Goal: Information Seeking & Learning: Learn about a topic

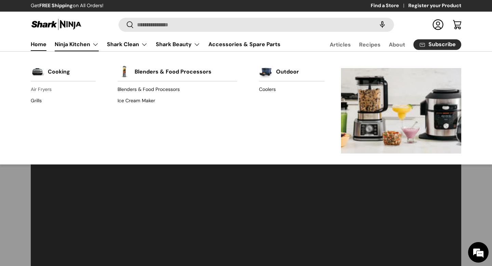
click at [45, 89] on link "Air Fryers" at bounding box center [63, 89] width 65 height 11
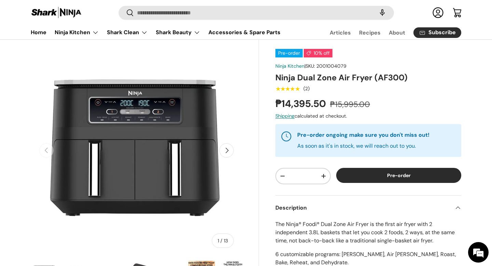
scroll to position [48, 0]
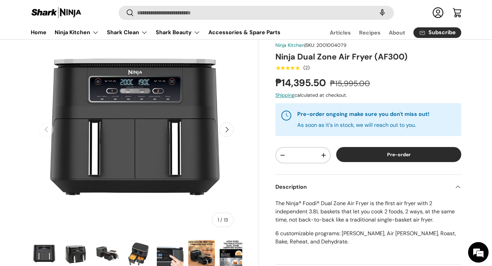
click at [230, 131] on button "Next" at bounding box center [227, 129] width 14 height 14
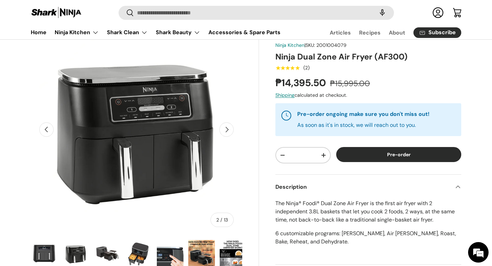
click at [230, 131] on button "Next" at bounding box center [227, 129] width 14 height 14
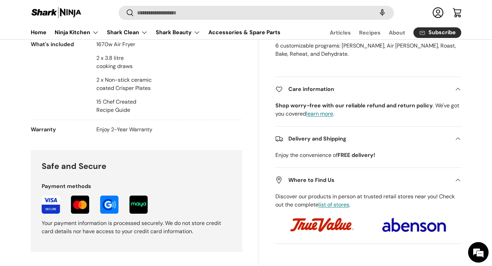
scroll to position [0, 0]
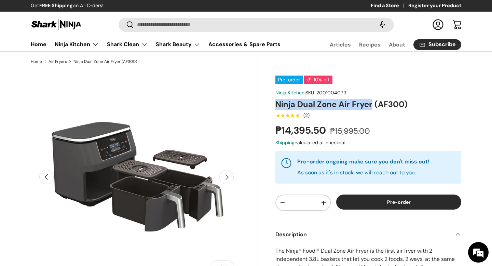
drag, startPoint x: 372, startPoint y: 104, endPoint x: 277, endPoint y: 101, distance: 95.1
click at [277, 101] on h1 "Ninja Dual Zone Air Fryer (AF300)" at bounding box center [369, 104] width 186 height 11
copy h1 "Ninja Dual Zone Air Fryer"
click at [43, 179] on button "Previous" at bounding box center [46, 177] width 14 height 14
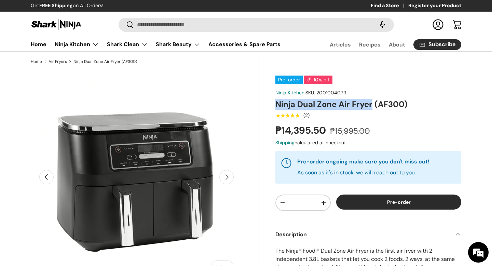
click at [43, 179] on button "Previous" at bounding box center [46, 177] width 14 height 14
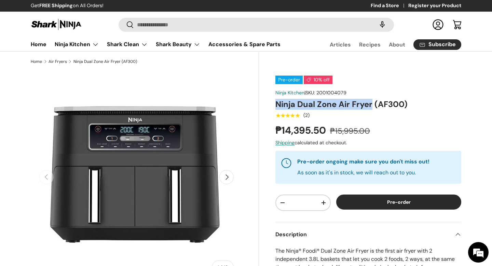
click at [228, 181] on button "Next" at bounding box center [227, 177] width 14 height 14
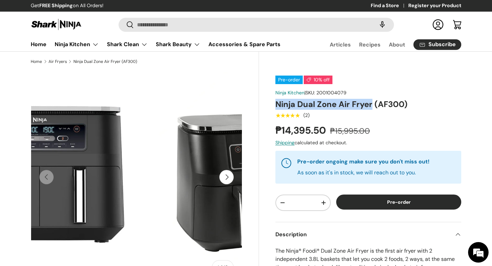
click at [228, 181] on button "Next" at bounding box center [227, 177] width 14 height 14
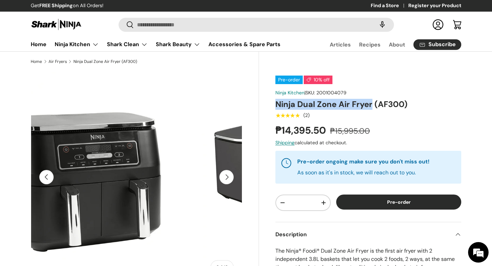
click at [228, 181] on button "Next" at bounding box center [227, 177] width 14 height 14
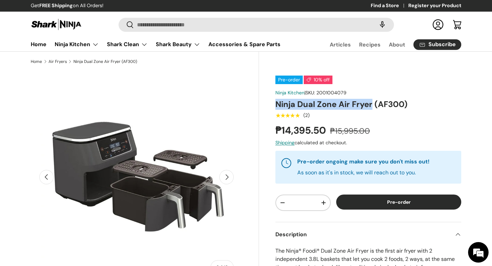
click at [228, 181] on button "Next" at bounding box center [227, 177] width 14 height 14
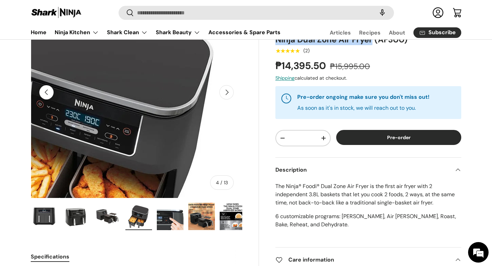
scroll to position [107, 0]
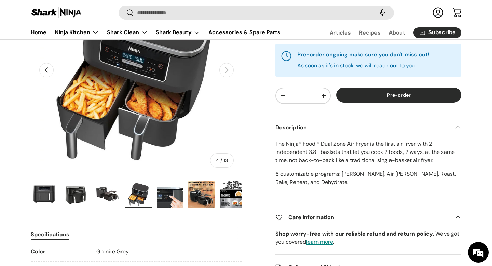
click at [206, 193] on img "Gallery Viewer" at bounding box center [201, 194] width 27 height 27
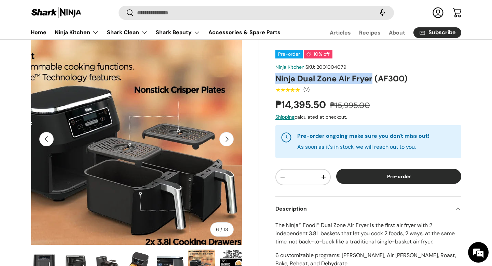
scroll to position [0, 0]
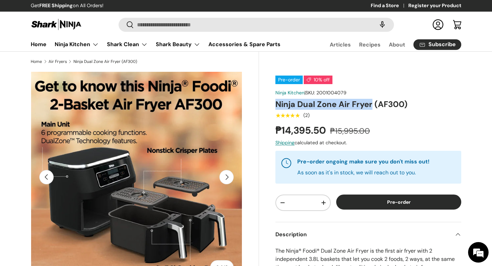
click at [228, 179] on button "Next" at bounding box center [227, 177] width 14 height 14
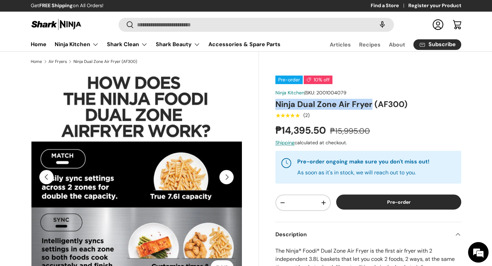
scroll to position [0, 189]
click at [228, 179] on button "Next" at bounding box center [227, 177] width 14 height 14
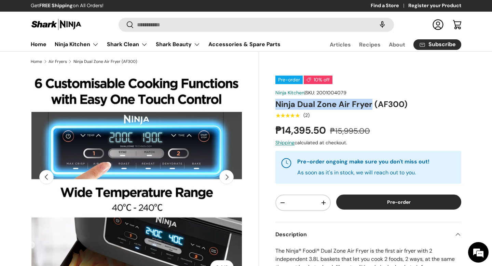
click at [228, 179] on button "Next" at bounding box center [227, 177] width 14 height 14
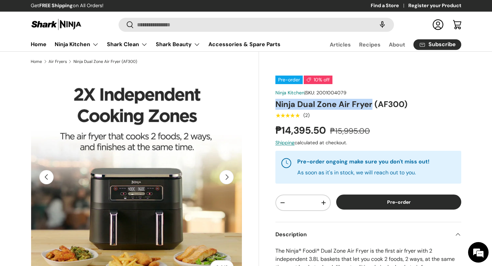
click at [228, 179] on button "Next" at bounding box center [227, 177] width 14 height 14
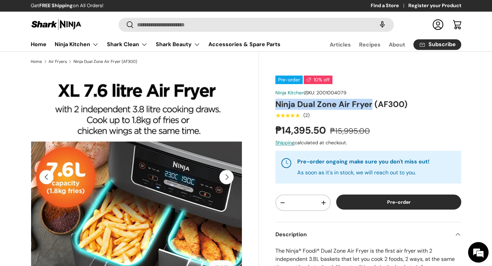
click at [228, 179] on button "Next" at bounding box center [227, 177] width 14 height 14
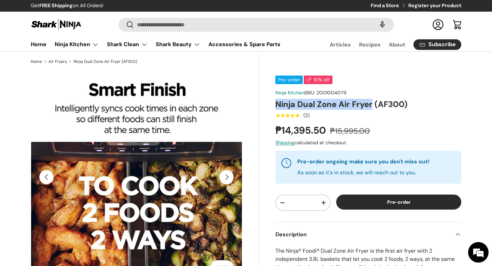
click at [228, 179] on button "Next" at bounding box center [227, 177] width 14 height 14
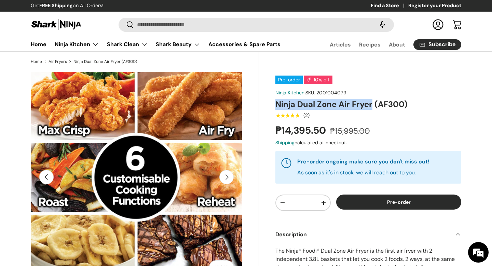
click at [228, 179] on button "Next" at bounding box center [227, 177] width 14 height 14
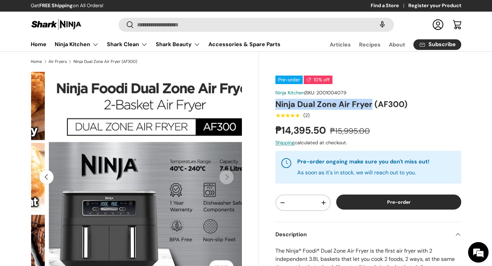
scroll to position [0, 2580]
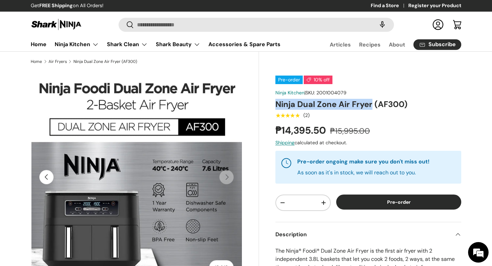
click at [49, 179] on button "Previous" at bounding box center [46, 177] width 14 height 14
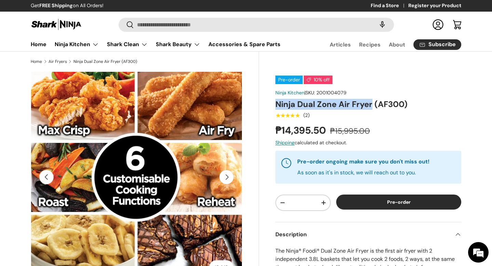
click at [49, 179] on button "Previous" at bounding box center [46, 177] width 14 height 14
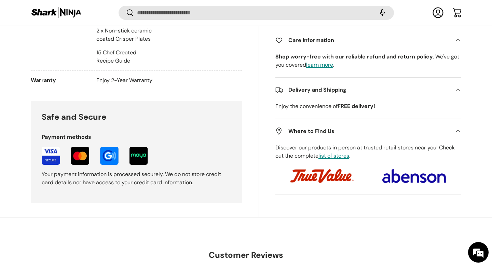
scroll to position [569, 0]
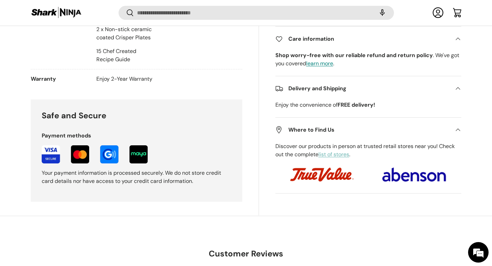
click at [338, 152] on link "list of stores" at bounding box center [334, 154] width 31 height 7
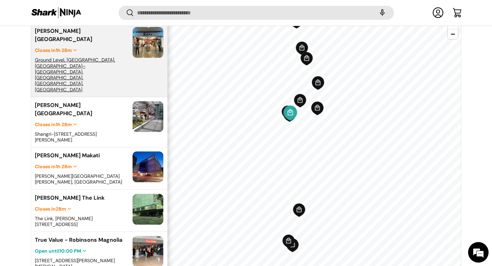
scroll to position [535, 0]
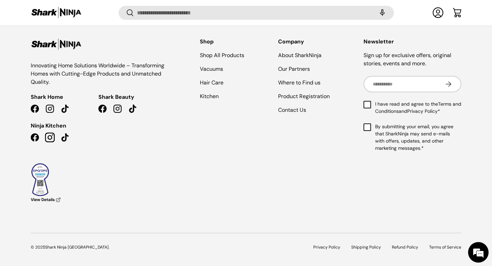
click at [50, 137] on link "Instagram" at bounding box center [49, 137] width 15 height 15
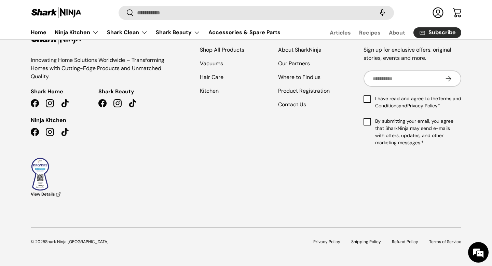
scroll to position [0, 0]
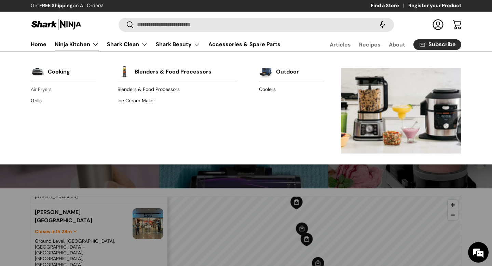
click at [38, 90] on link "Air Fryers" at bounding box center [63, 89] width 65 height 11
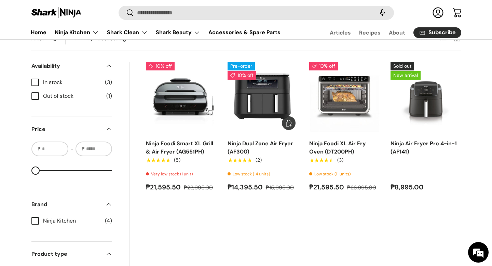
click at [0, 0] on img "Ninja Dual Zone Air Fryer (AF300)" at bounding box center [0, 0] width 0 height 0
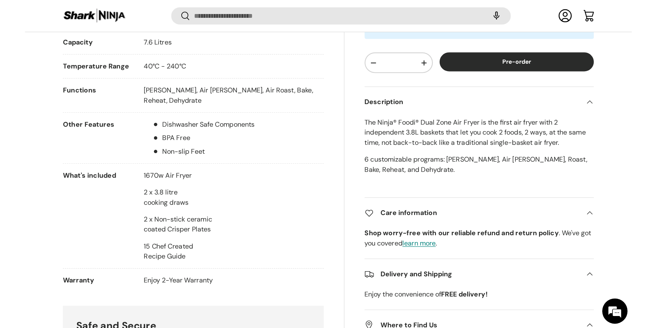
scroll to position [421, 0]
